Goal: Find specific page/section: Find specific page/section

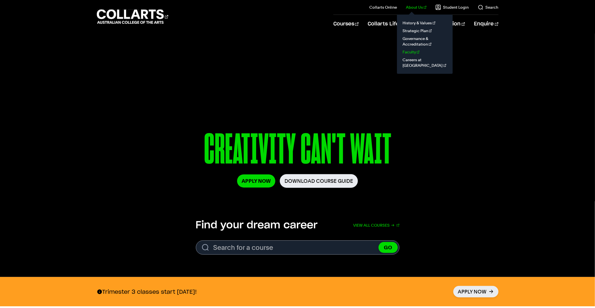
click at [417, 51] on link "Faculty" at bounding box center [425, 52] width 47 height 8
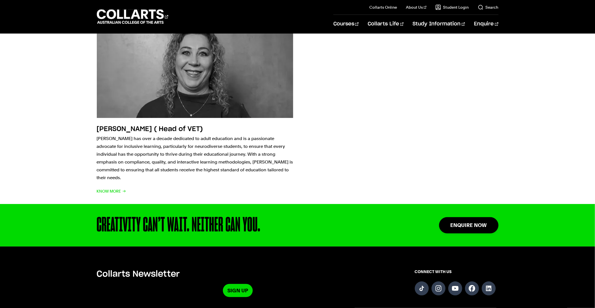
scroll to position [1933, 0]
